Goal: Communication & Community: Answer question/provide support

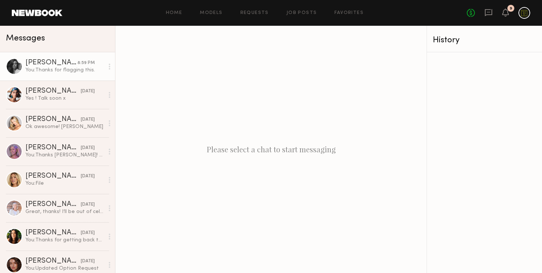
click at [43, 69] on div "You: Thanks for flagging this." at bounding box center [64, 70] width 78 height 7
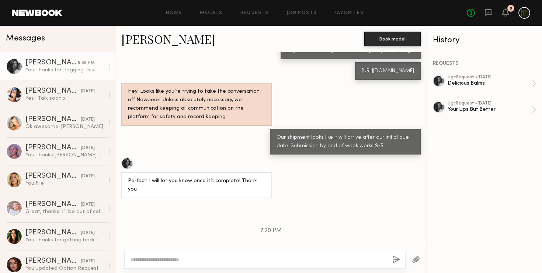
scroll to position [190, 0]
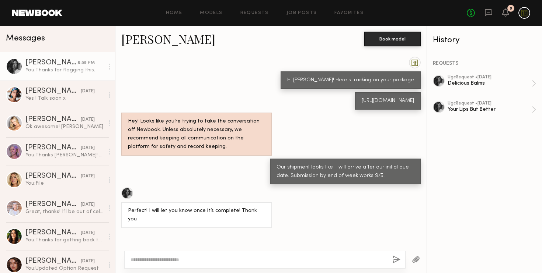
click at [361, 105] on div "[URL][DOMAIN_NAME]" at bounding box center [387, 101] width 52 height 8
copy div "[URL][DOMAIN_NAME]"
click at [316, 129] on div "Hey! Looks like you’re trying to take the conversation off Newbook. Unless abso…" at bounding box center [270, 134] width 311 height 43
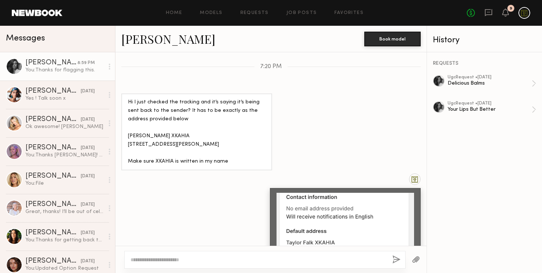
scroll to position [383, 0]
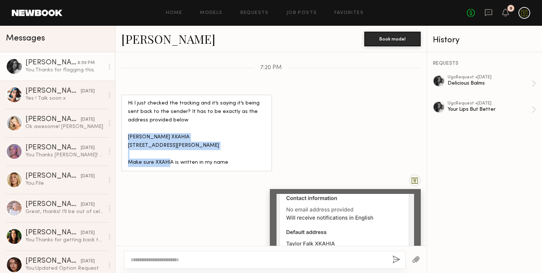
drag, startPoint x: 176, startPoint y: 151, endPoint x: 127, endPoint y: 136, distance: 51.3
click at [128, 136] on div "Hi I just checked the tracking and it’s saying it’s being sent back to the send…" at bounding box center [196, 133] width 137 height 68
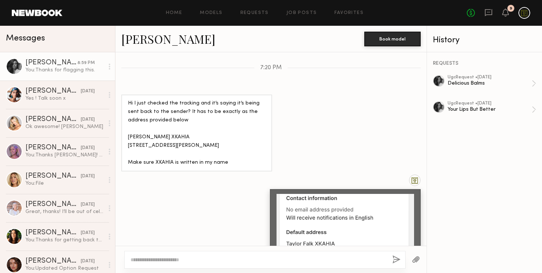
click at [227, 166] on div "Hi I just checked the tracking and it’s saying it’s being sent back to the send…" at bounding box center [196, 133] width 137 height 68
drag, startPoint x: 225, startPoint y: 170, endPoint x: 128, endPoint y: 136, distance: 103.0
click at [128, 136] on div "Hi I just checked the tracking and it’s saying it’s being sent back to the send…" at bounding box center [196, 133] width 137 height 68
copy div "[PERSON_NAME] XKAHIA [STREET_ADDRESS][PERSON_NAME] Make sure XKAHIA is written …"
